Goal: Task Accomplishment & Management: Manage account settings

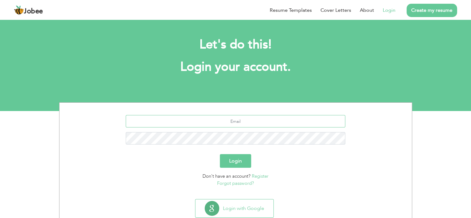
click at [248, 124] on input "text" at bounding box center [236, 121] width 220 height 12
type input "[EMAIL_ADDRESS][DOMAIN_NAME]"
drag, startPoint x: 230, startPoint y: 161, endPoint x: 234, endPoint y: 156, distance: 5.8
click at [230, 161] on button "Login" at bounding box center [235, 161] width 31 height 14
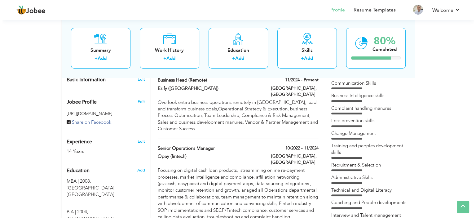
scroll to position [155, 0]
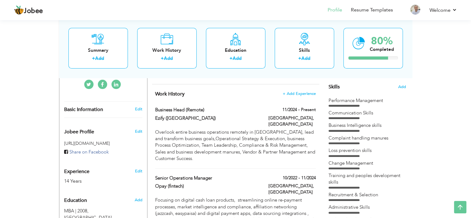
click at [300, 109] on label "11/2024 - Present" at bounding box center [299, 110] width 33 height 6
type input "Business Head (remote)"
type input "Ezify (Canada)"
type input "11/2024"
type input "Pakistan"
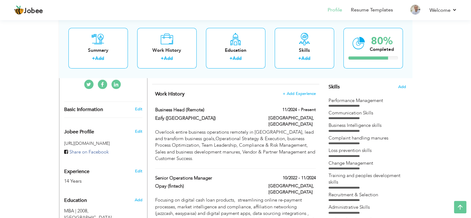
type input "Lahore"
checkbox input "true"
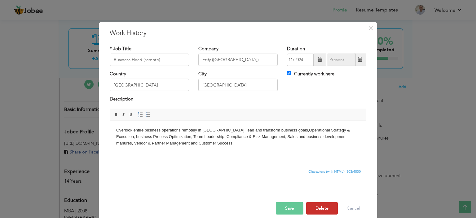
click at [319, 204] on button "Delete" at bounding box center [322, 208] width 32 height 12
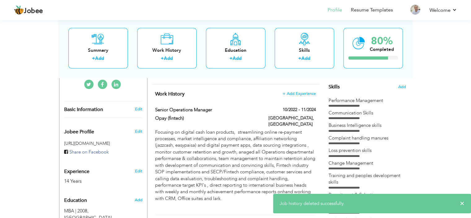
click at [306, 107] on label "10/2022 - 11/2024" at bounding box center [299, 110] width 33 height 6
type input "Senior Operations Manager"
type input "Opay (fintech)"
type input "10/2022"
type input "11/2024"
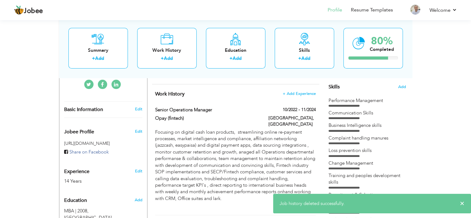
checkbox input "false"
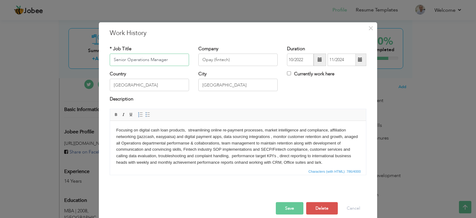
click at [123, 59] on input "Senior Operations Manager" at bounding box center [149, 60] width 79 height 12
click at [175, 58] on input "Business Operations Manager" at bounding box center [149, 60] width 79 height 12
type input "Business Operations Head"
click at [234, 58] on input "Opay (fintech)" at bounding box center [237, 60] width 79 height 12
type input "Opay"
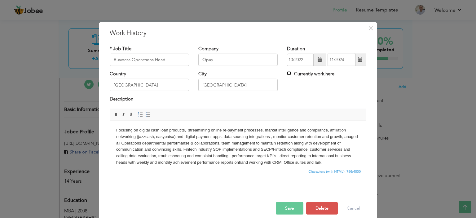
click at [287, 74] on input "Currently work here" at bounding box center [289, 73] width 4 height 4
checkbox input "true"
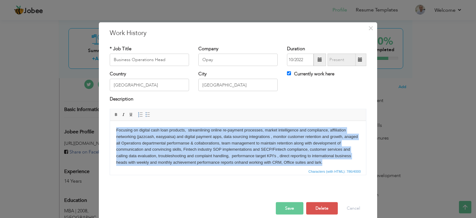
drag, startPoint x: 115, startPoint y: 128, endPoint x: 333, endPoint y: 160, distance: 220.3
click at [333, 160] on html "Focusing on digital cash loan products, streamlining online re-payment processe…" at bounding box center [238, 149] width 256 height 58
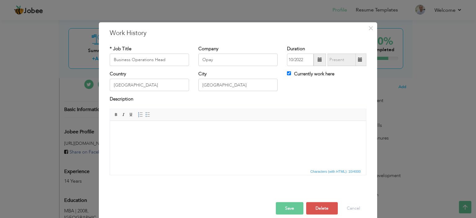
scroll to position [0, 0]
click at [153, 132] on span "Paste" at bounding box center [166, 131] width 32 height 7
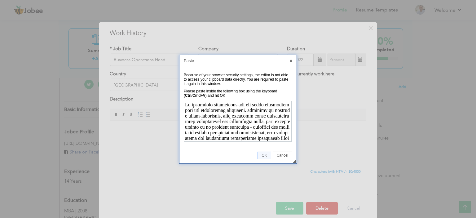
scroll to position [137, 0]
click at [262, 153] on span "OK" at bounding box center [264, 155] width 13 height 4
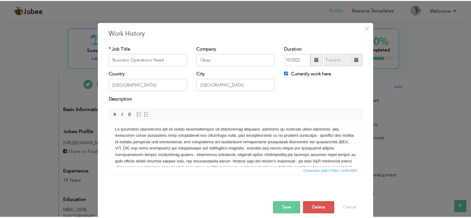
scroll to position [0, 0]
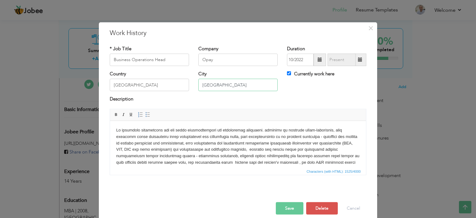
click at [217, 85] on input "Lahore" at bounding box center [237, 85] width 79 height 12
type input "L"
type input "i"
type input "Islamabad"
click at [293, 208] on button "Save" at bounding box center [290, 208] width 28 height 12
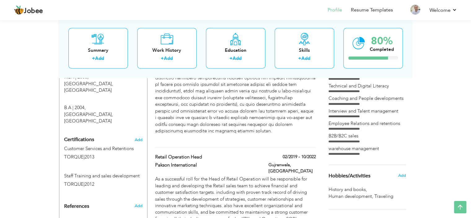
scroll to position [294, 0]
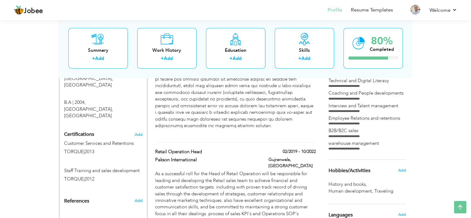
click at [307, 156] on label "Gujranwala, Pakistan" at bounding box center [292, 162] width 47 height 12
type input "Retail Operation Head"
type input "Pakson International"
type input "02/2019"
type input "10/2022"
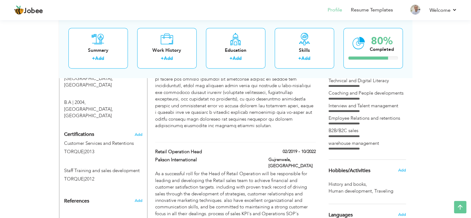
type input "Gujranwala"
checkbox input "false"
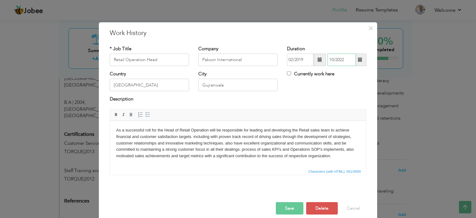
click at [348, 59] on input "10/2022" at bounding box center [341, 60] width 28 height 12
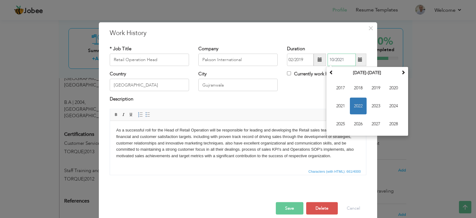
click at [336, 107] on span "2021" at bounding box center [340, 106] width 17 height 17
click at [337, 122] on span "Sep" at bounding box center [340, 124] width 17 height 17
type input "09/2021"
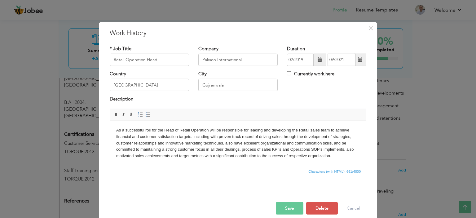
click at [289, 209] on button "Save" at bounding box center [290, 208] width 28 height 12
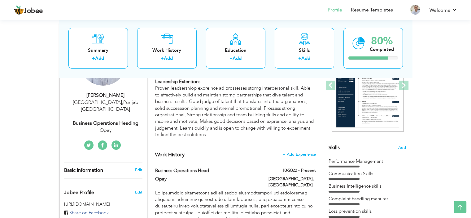
scroll to position [108, 0]
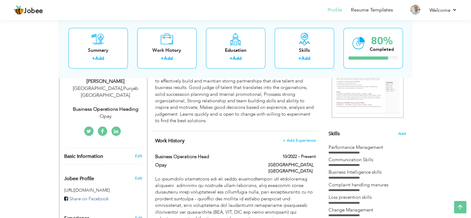
click at [302, 157] on label "10/2022 - Present" at bounding box center [299, 156] width 33 height 6
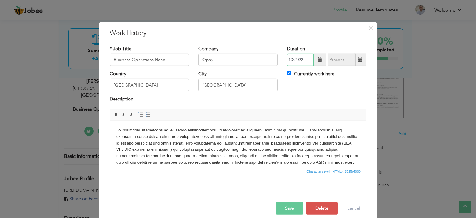
click at [305, 60] on input "10/2022" at bounding box center [300, 60] width 27 height 12
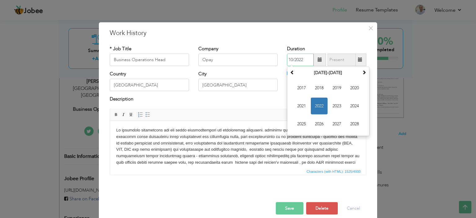
click at [298, 104] on span "2021" at bounding box center [301, 106] width 17 height 17
click at [336, 124] on span "Nov" at bounding box center [336, 124] width 17 height 17
type input "11/2021"
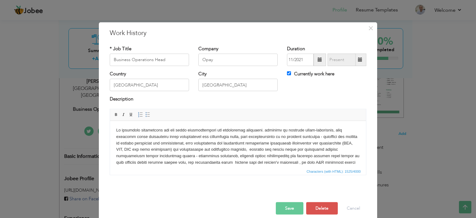
click at [283, 209] on button "Save" at bounding box center [290, 208] width 28 height 12
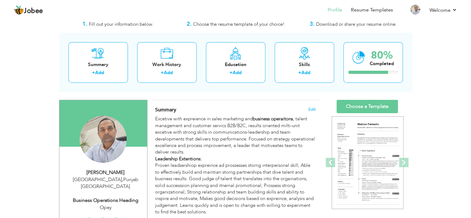
scroll to position [31, 0]
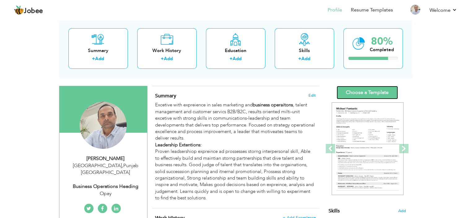
click at [370, 90] on link "Choose a Template" at bounding box center [367, 92] width 61 height 13
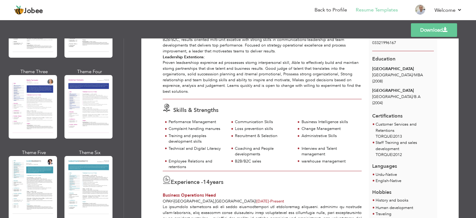
scroll to position [836, 0]
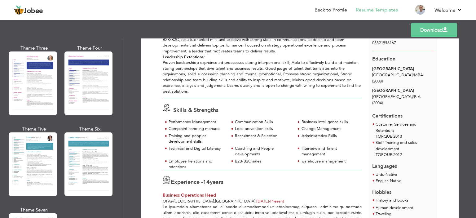
click at [33, 132] on div at bounding box center [33, 164] width 48 height 64
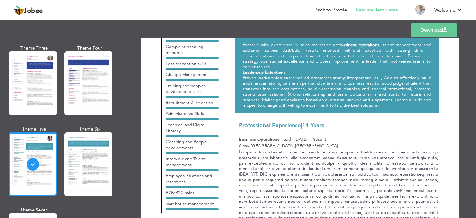
scroll to position [51, 0]
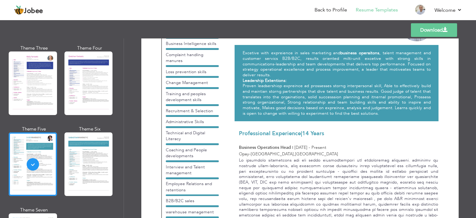
click at [423, 29] on link "Download" at bounding box center [434, 30] width 46 height 14
